Goal: Find specific page/section

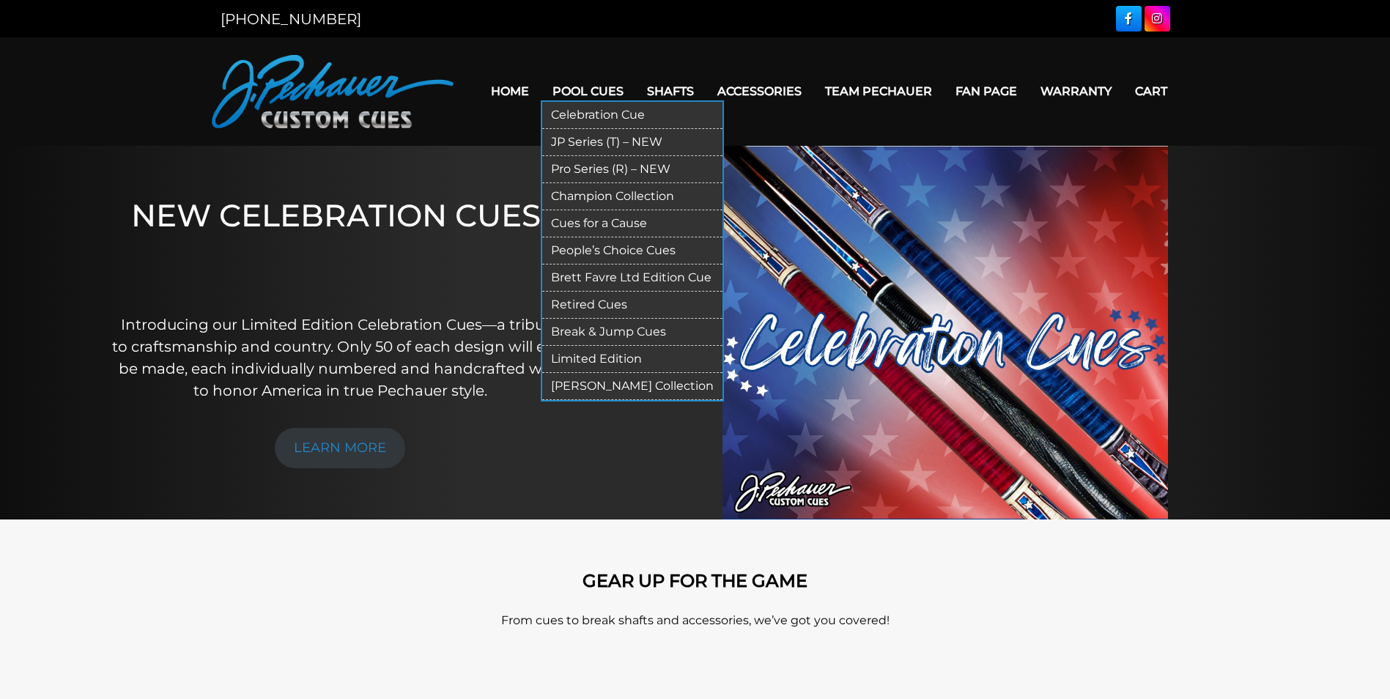
click at [599, 353] on link "Limited Edition" at bounding box center [632, 359] width 180 height 27
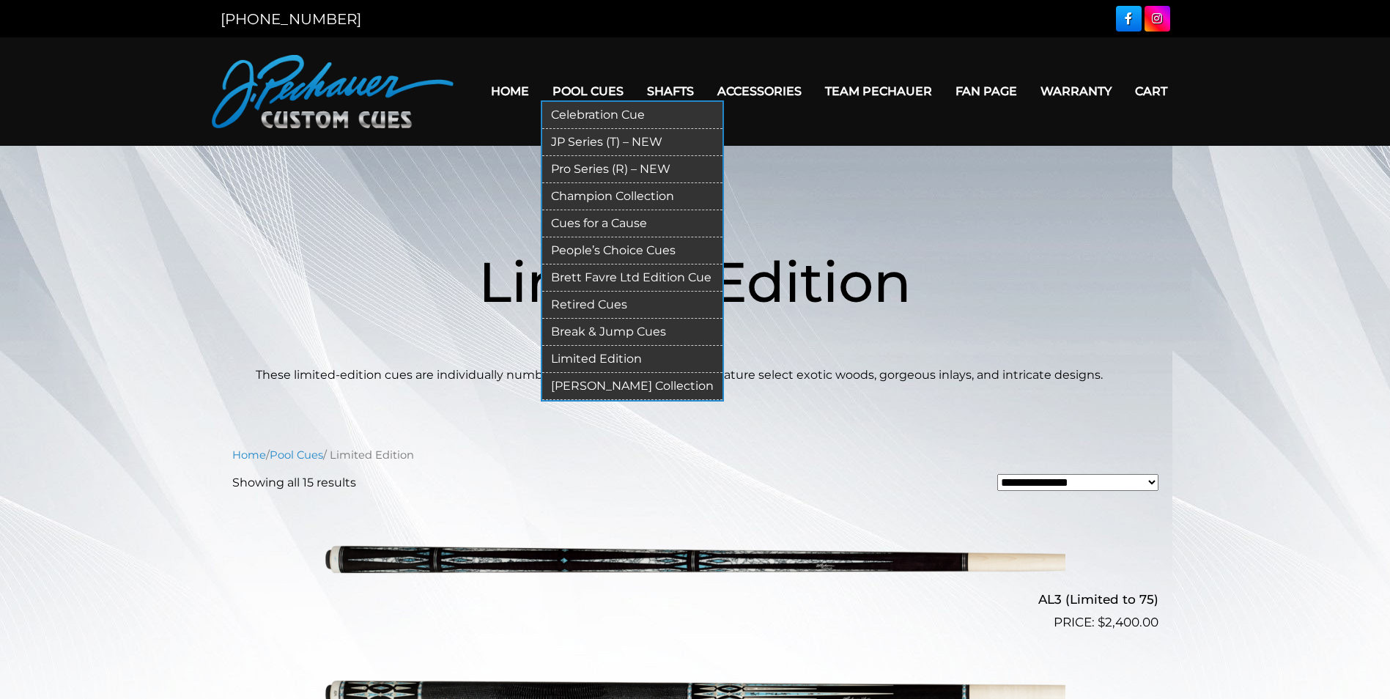
click at [601, 303] on link "Retired Cues" at bounding box center [632, 305] width 180 height 27
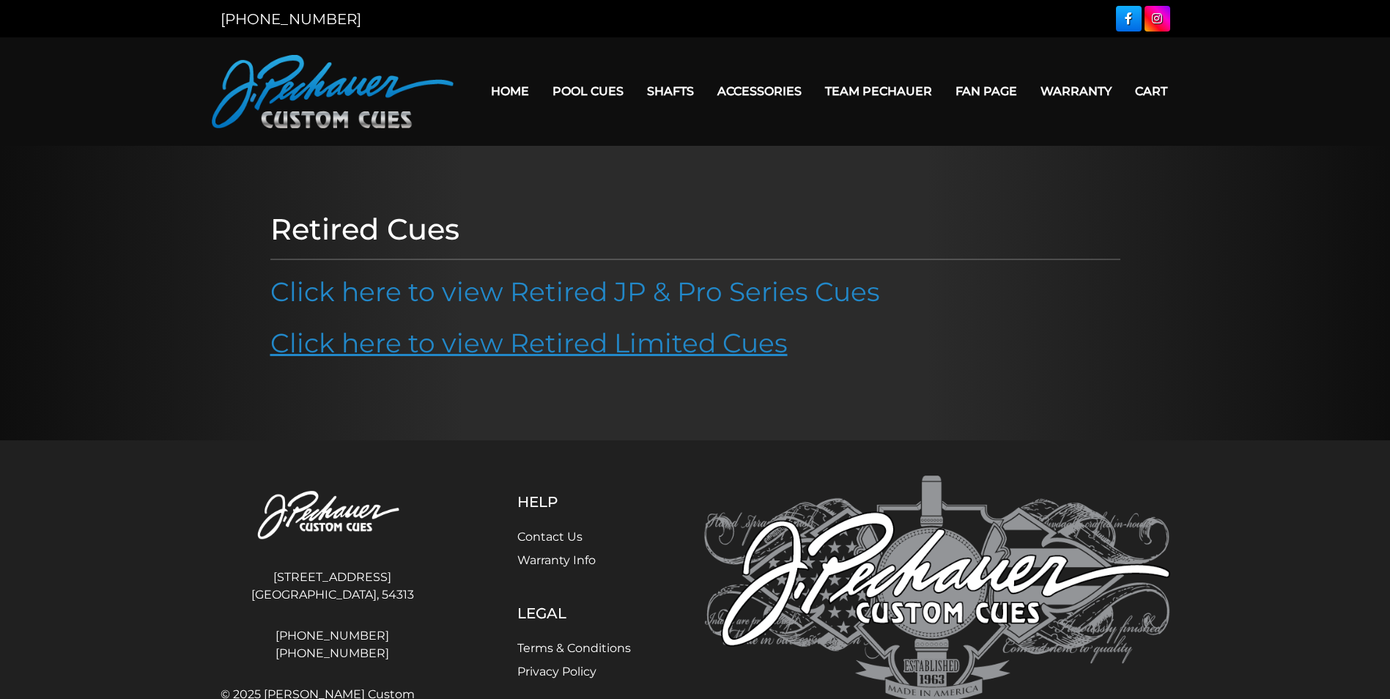
click at [601, 335] on link "Click here to view Retired Limited Cues" at bounding box center [528, 343] width 517 height 32
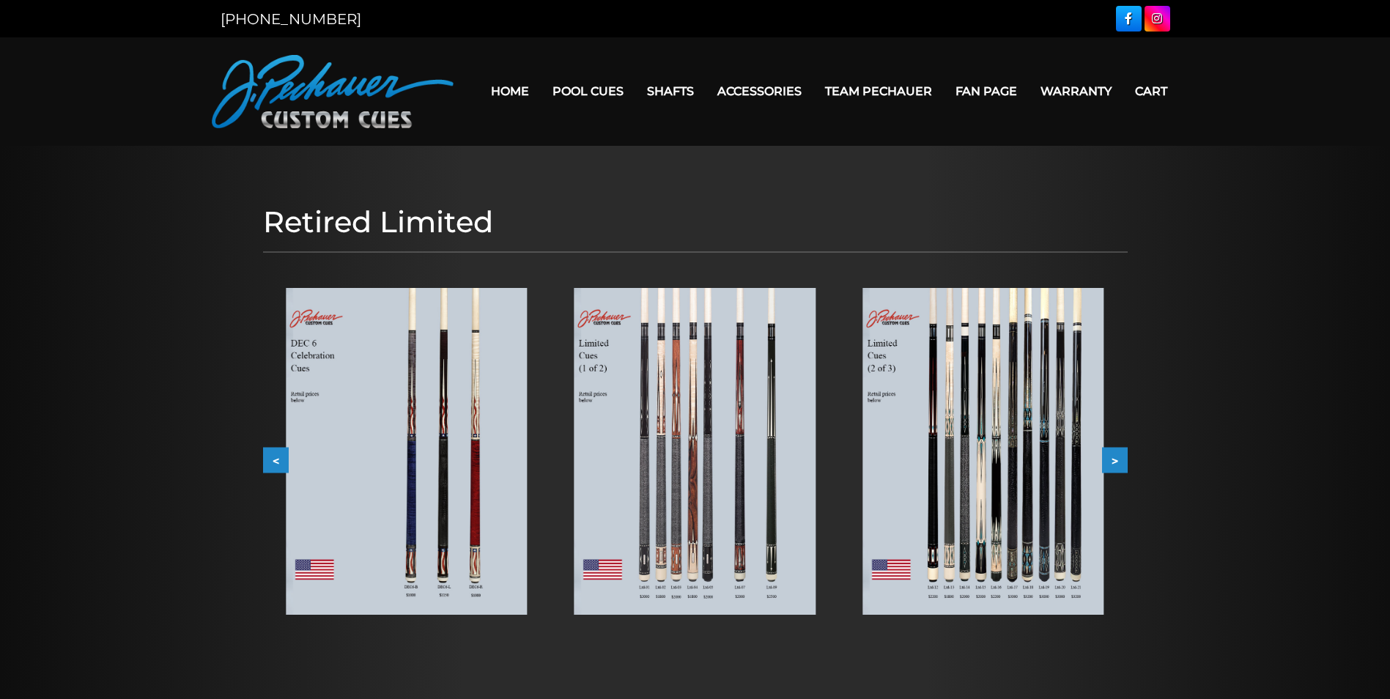
click at [1112, 460] on button ">" at bounding box center [1115, 460] width 26 height 26
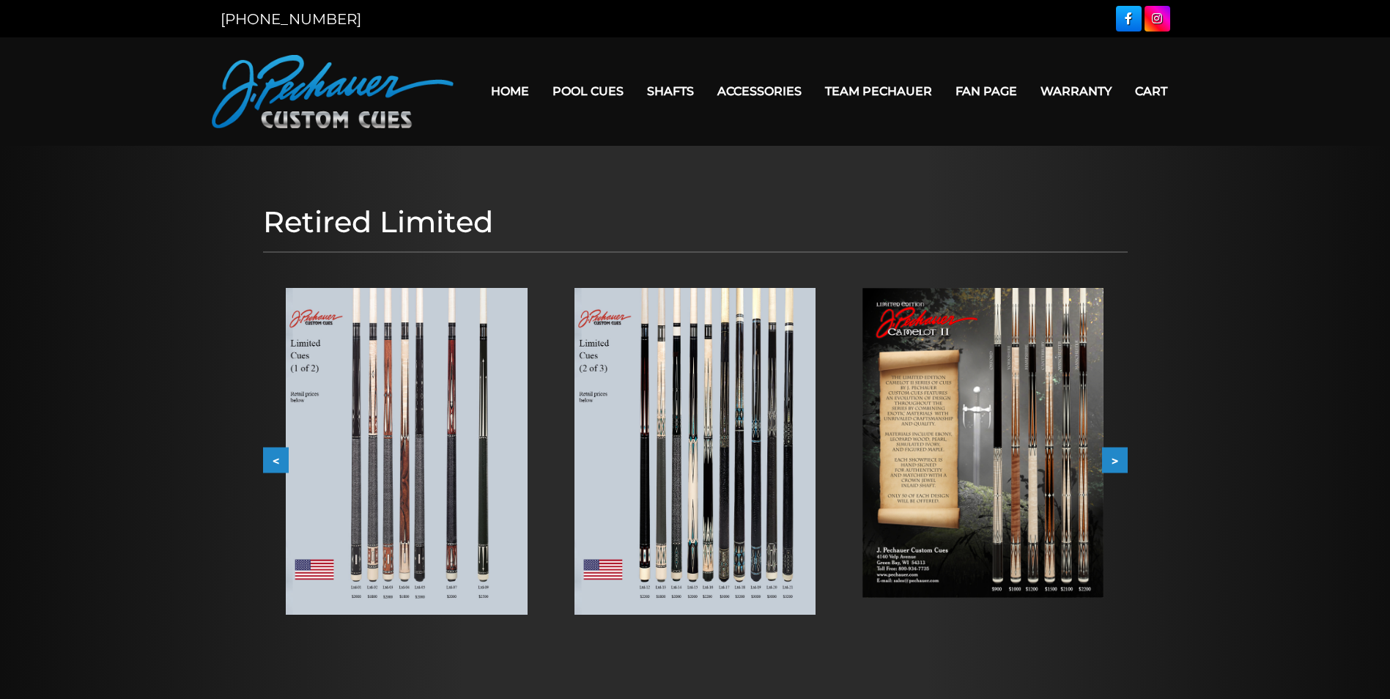
click at [1064, 451] on img at bounding box center [982, 443] width 241 height 310
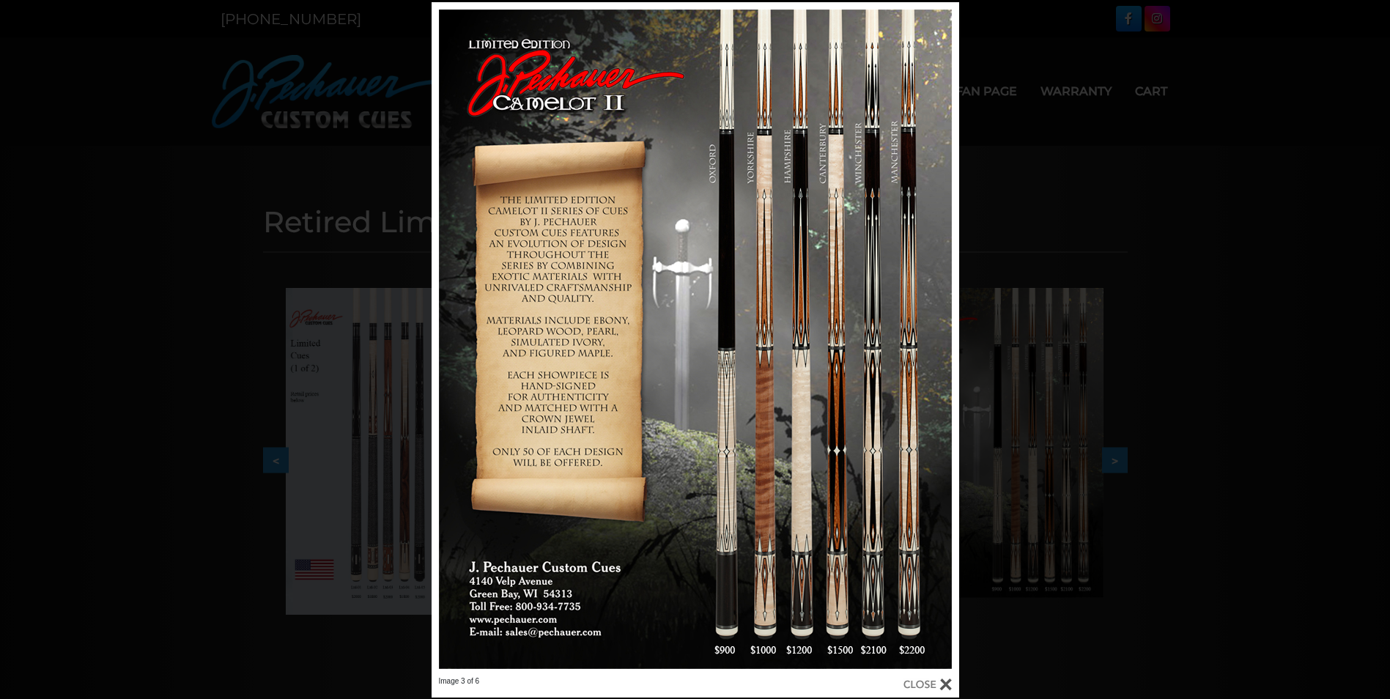
drag, startPoint x: 783, startPoint y: 407, endPoint x: 689, endPoint y: 319, distance: 128.0
drag, startPoint x: 689, startPoint y: 319, endPoint x: 686, endPoint y: 289, distance: 31.0
click at [686, 289] on div at bounding box center [694, 339] width 527 height 674
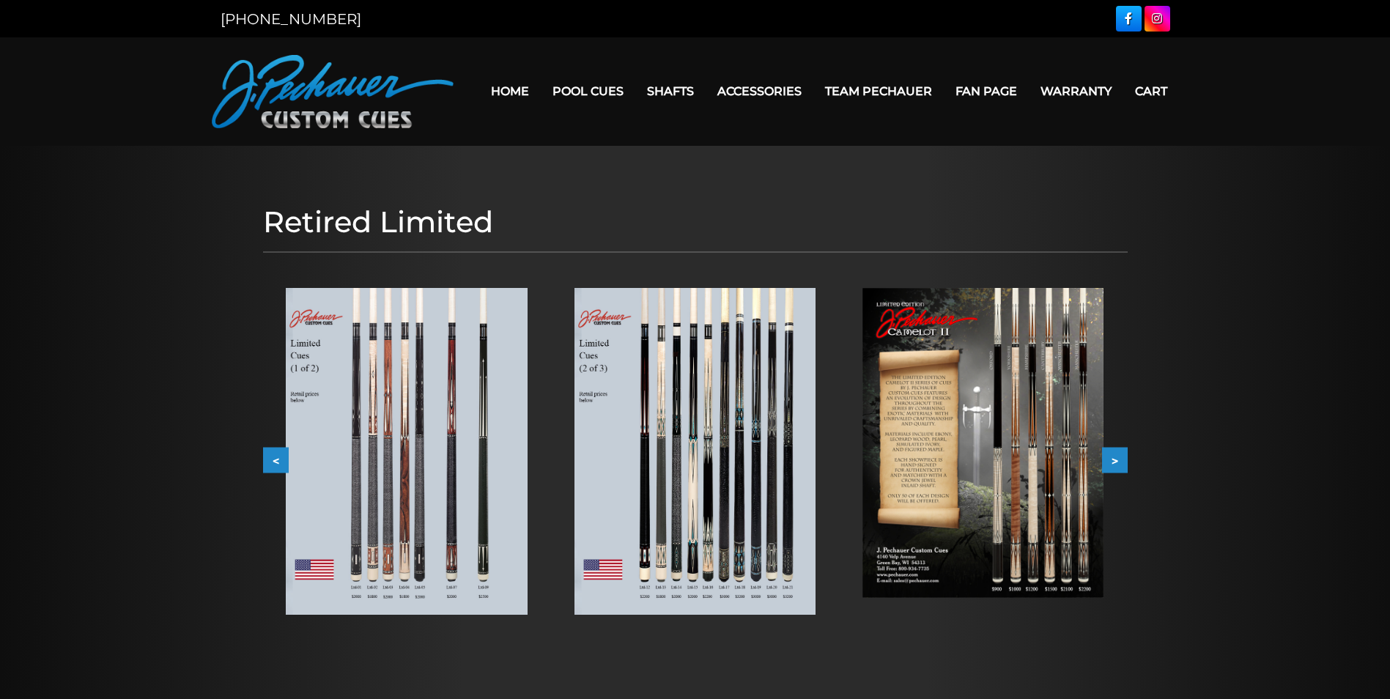
click at [1012, 423] on img at bounding box center [982, 443] width 241 height 310
